Goal: Information Seeking & Learning: Learn about a topic

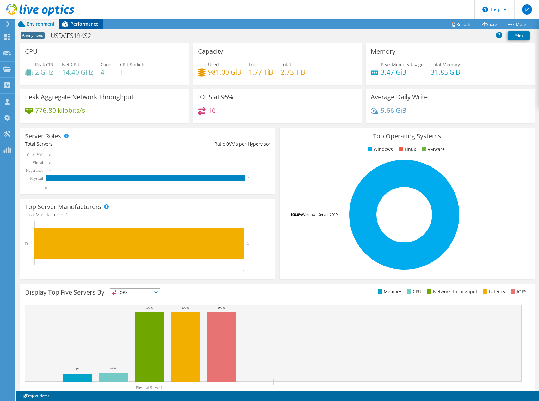
click at [82, 23] on span "Performance" at bounding box center [84, 24] width 28 height 6
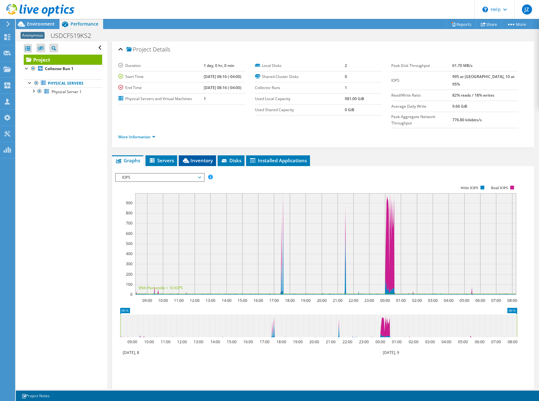
click at [180, 156] on li "Inventory" at bounding box center [197, 161] width 37 height 11
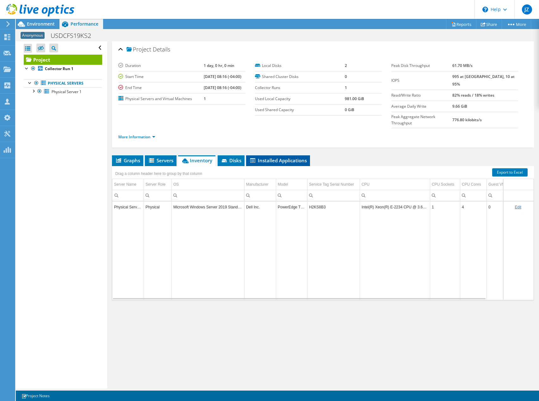
click at [288, 157] on span "Installed Applications" at bounding box center [278, 160] width 58 height 6
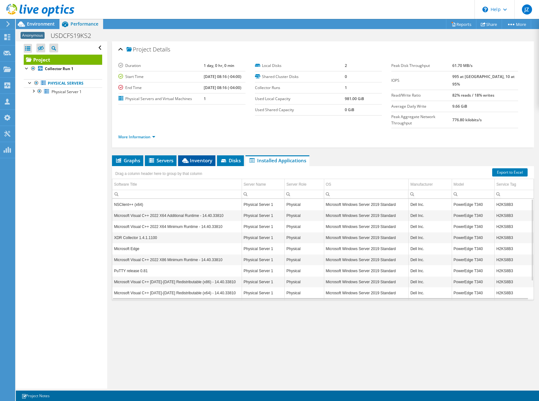
click at [181, 156] on li "Inventory" at bounding box center [196, 161] width 37 height 11
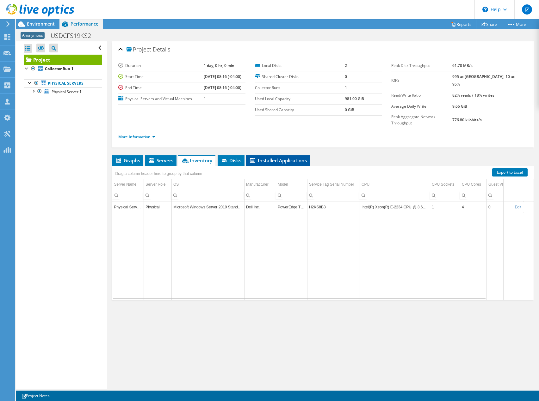
click at [272, 157] on span "Installed Applications" at bounding box center [278, 160] width 58 height 6
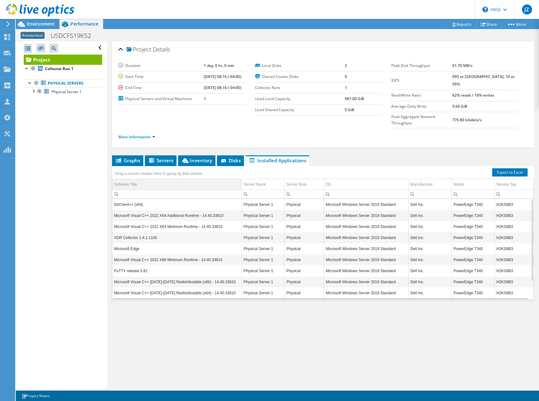
click at [138, 179] on td "Software Title" at bounding box center [176, 184] width 129 height 11
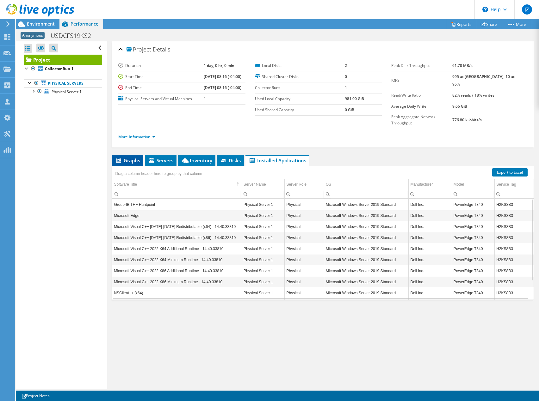
click at [133, 157] on span "Graphs" at bounding box center [127, 160] width 25 height 6
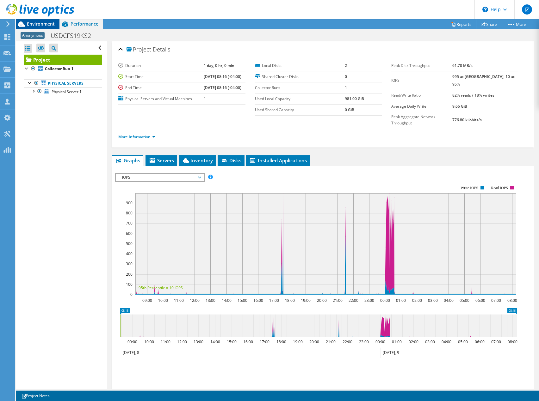
click at [54, 26] on span "Environment" at bounding box center [41, 24] width 28 height 6
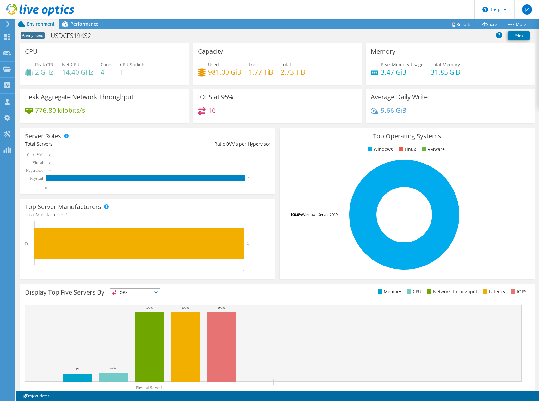
click at [106, 41] on div "Anonymous USDCFS19KS2 Print" at bounding box center [277, 36] width 523 height 12
click at [94, 25] on span "Performance" at bounding box center [84, 24] width 28 height 6
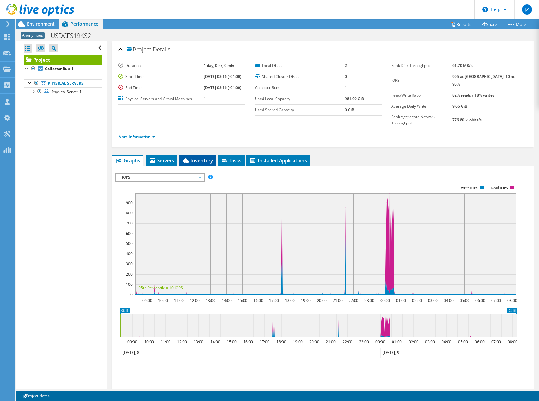
click at [197, 157] on span "Inventory" at bounding box center [197, 160] width 31 height 6
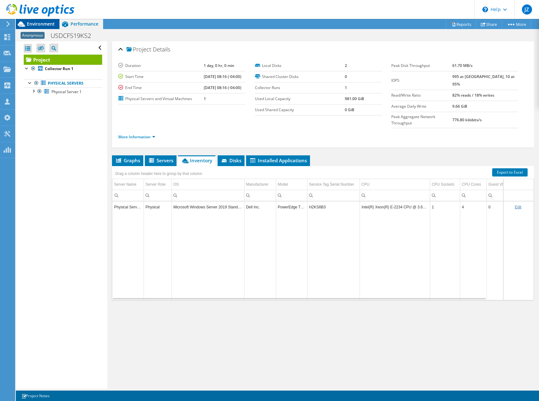
click at [36, 24] on span "Environment" at bounding box center [41, 24] width 28 height 6
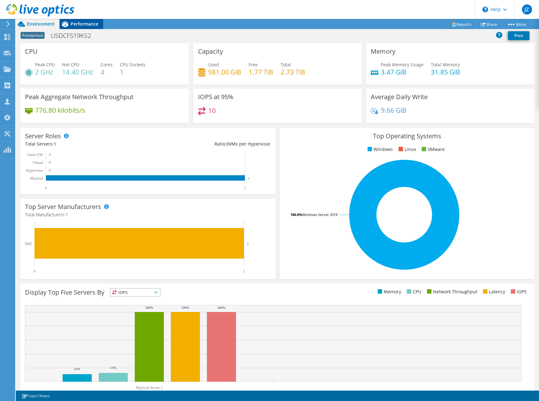
click at [92, 24] on span "Performance" at bounding box center [84, 24] width 28 height 6
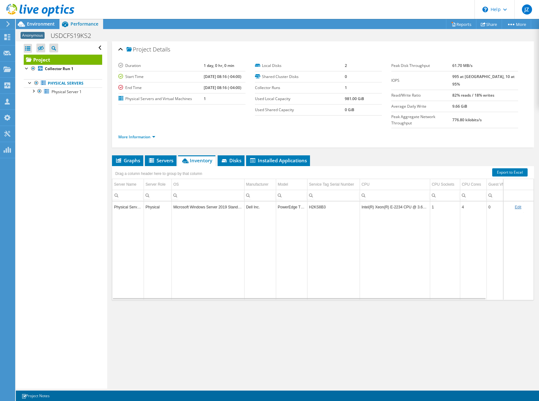
click at [334, 342] on div "Project Details Duration 1 day, 0 hr, 0 min Start Time 08/08/2025, 08:16 (-04:0…" at bounding box center [322, 215] width 431 height 348
click at [365, 320] on div "Project Details Duration 1 day, 0 hr, 0 min Start Time 08/08/2025, 08:16 (-04:0…" at bounding box center [322, 215] width 431 height 348
